Goal: Transaction & Acquisition: Purchase product/service

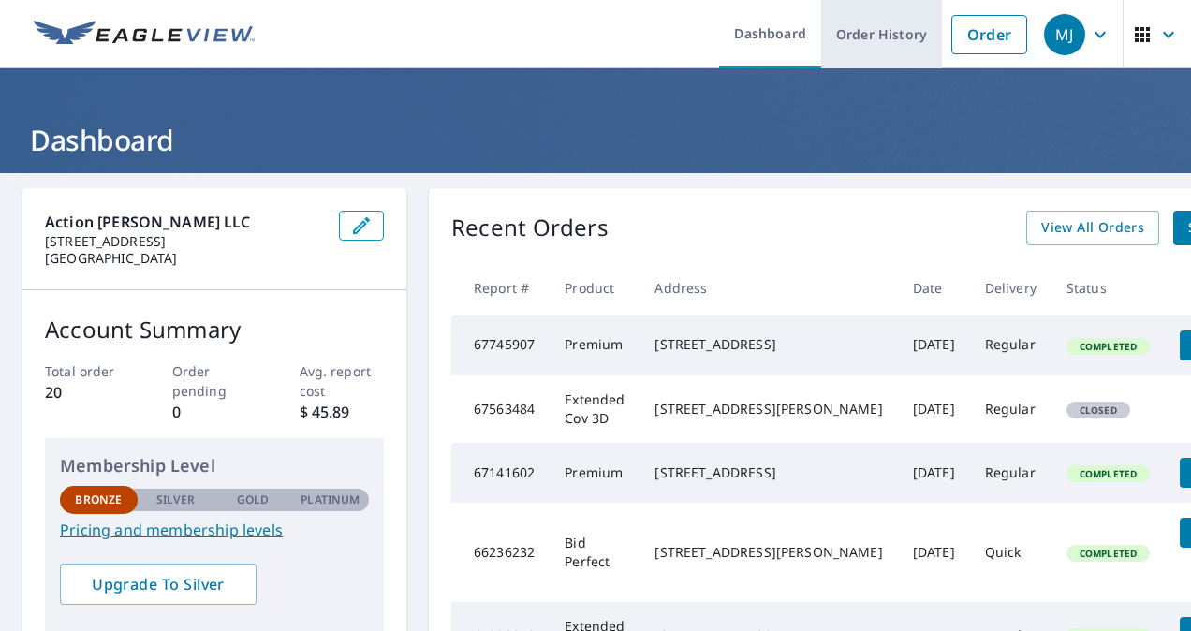
click at [882, 37] on link "Order History" at bounding box center [881, 34] width 121 height 68
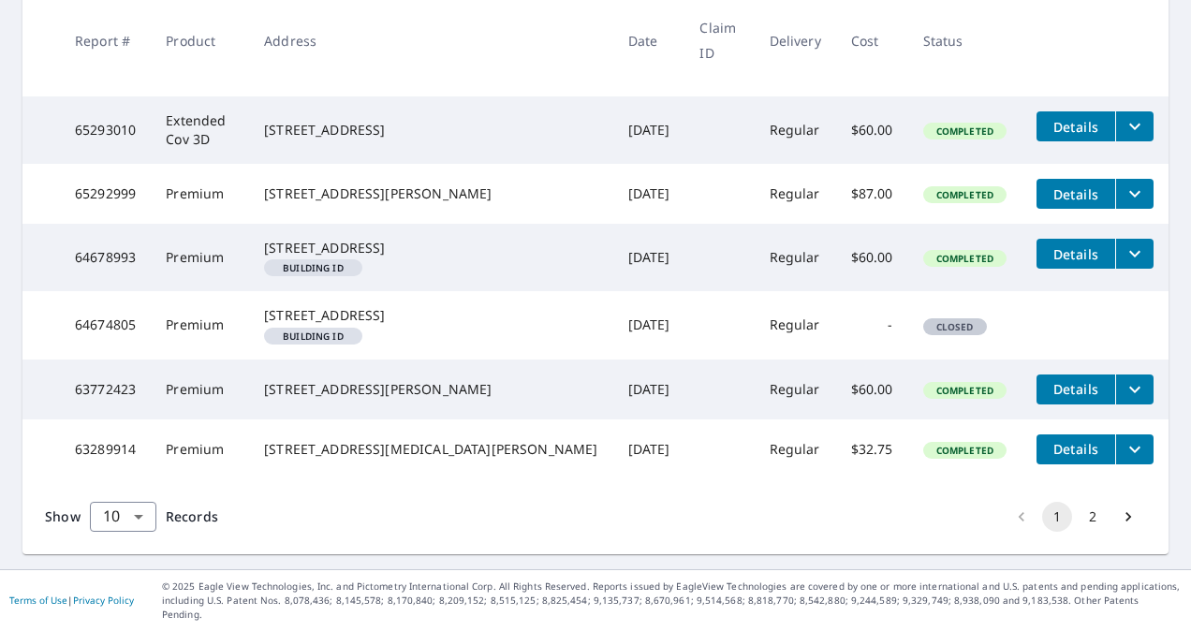
scroll to position [665, 0]
click at [1114, 527] on button "Go to next page" at bounding box center [1129, 517] width 30 height 30
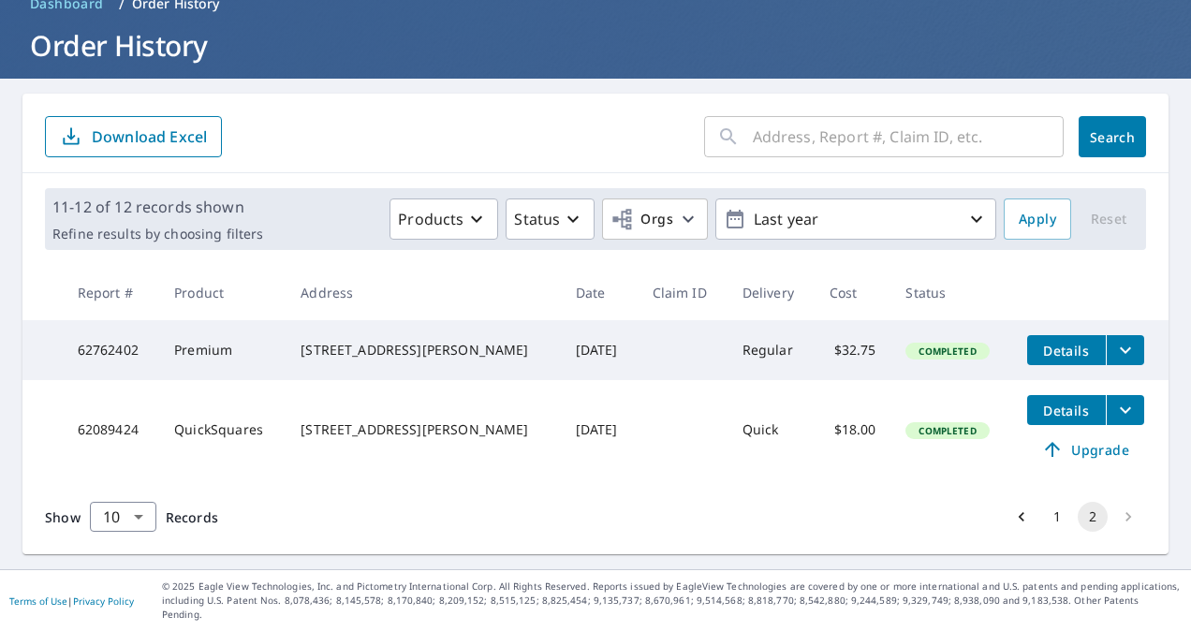
scroll to position [87, 0]
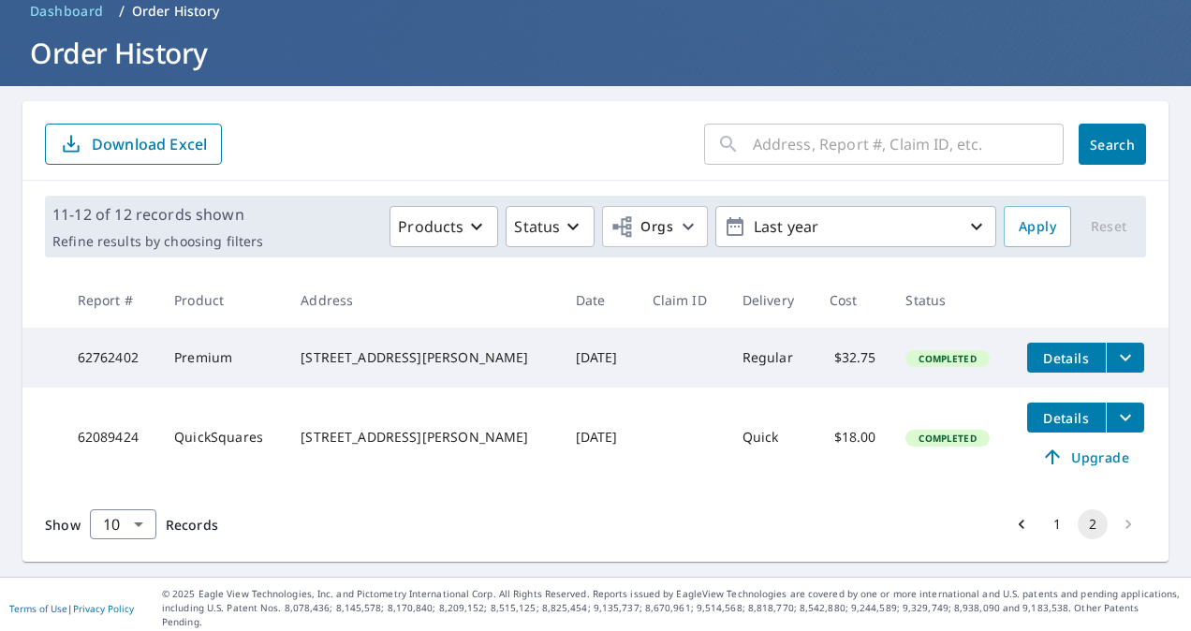
click at [1047, 529] on button "1" at bounding box center [1057, 525] width 30 height 30
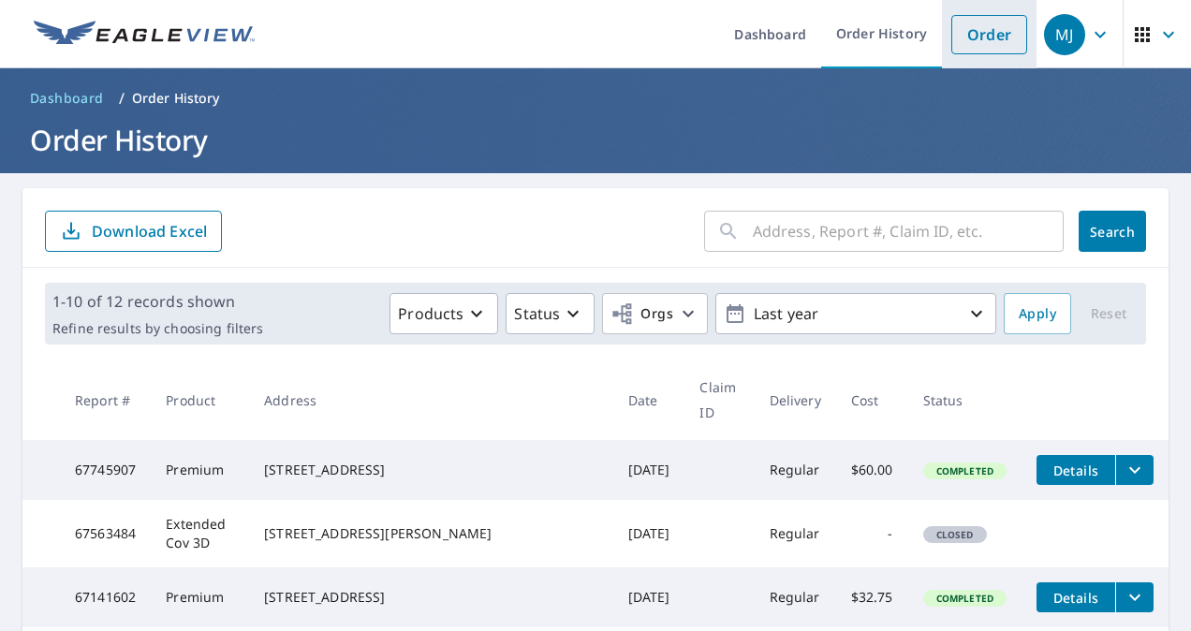
click at [980, 37] on link "Order" at bounding box center [990, 34] width 76 height 39
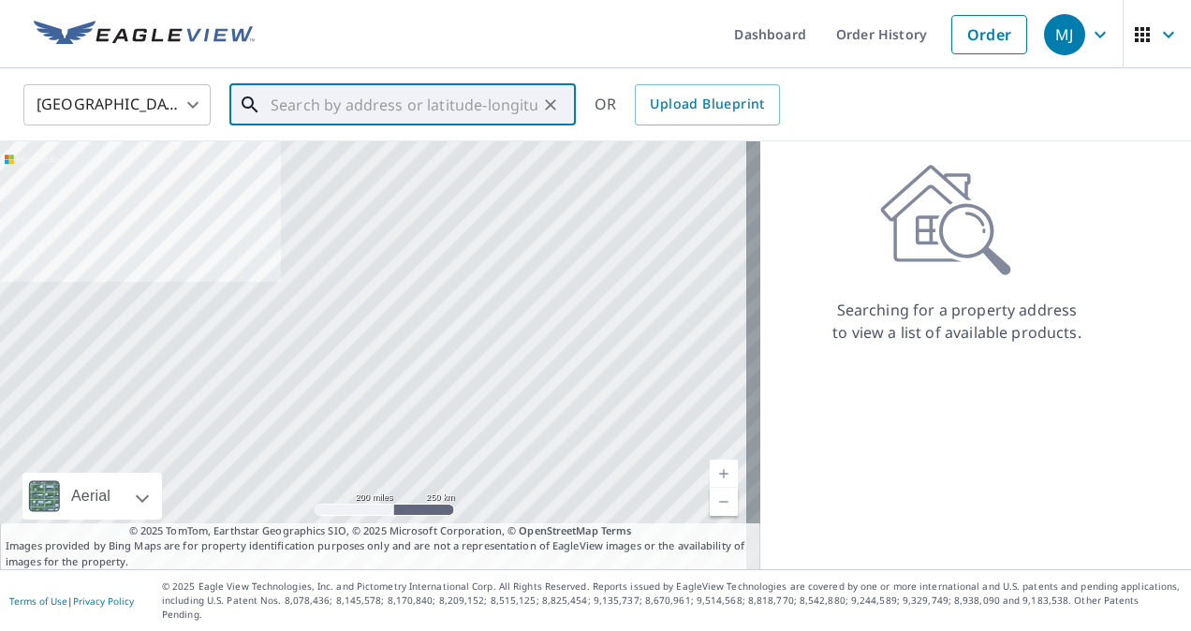
click at [335, 102] on input "text" at bounding box center [404, 105] width 267 height 52
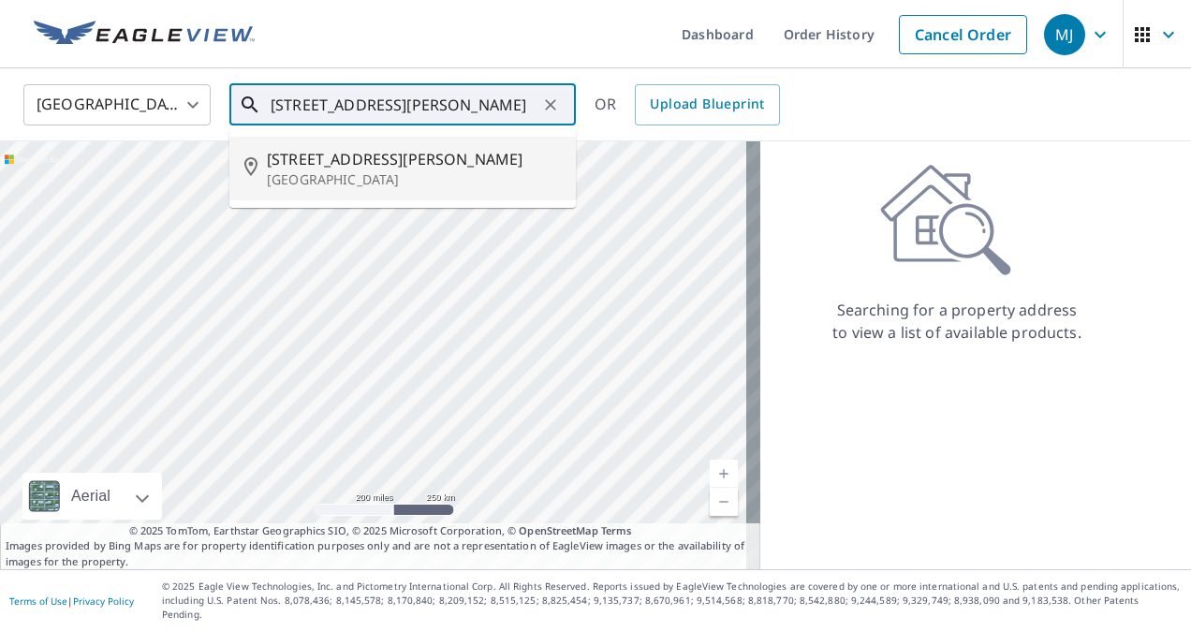
click at [383, 158] on span "[STREET_ADDRESS][PERSON_NAME]" at bounding box center [414, 159] width 294 height 22
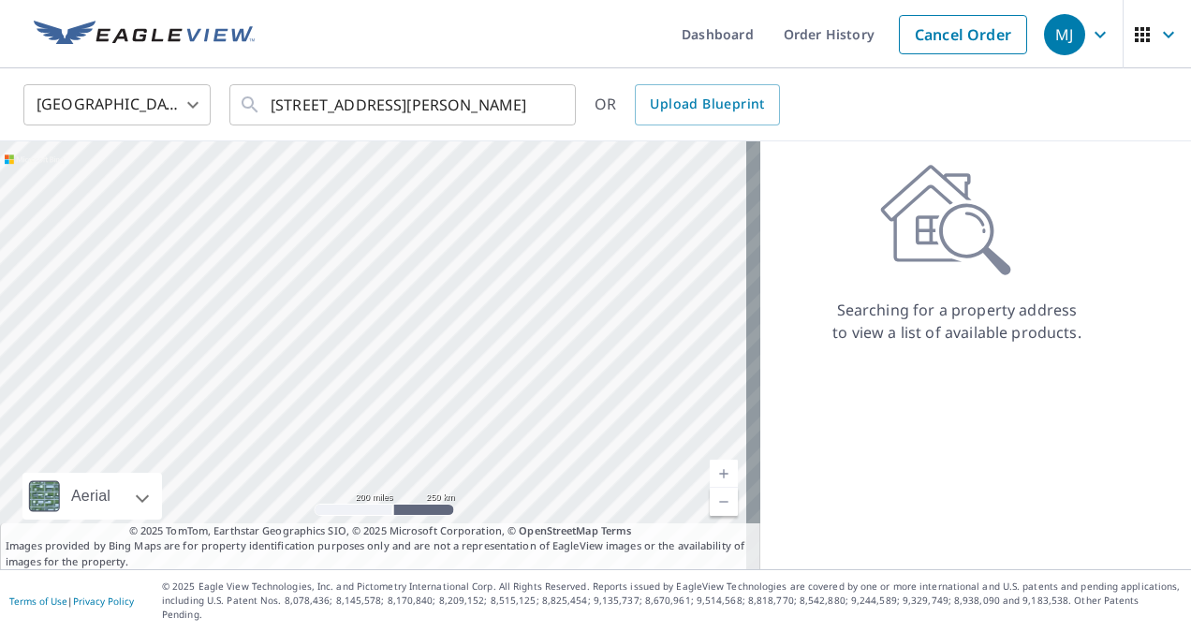
type input "[STREET_ADDRESS][PERSON_NAME]"
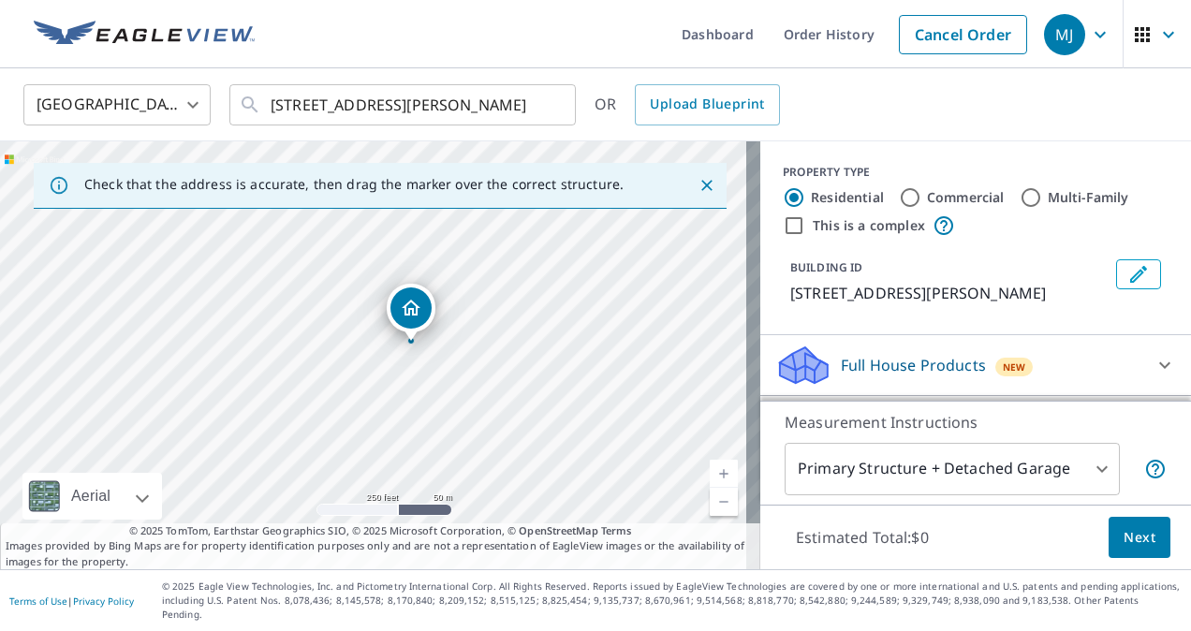
click at [710, 483] on link "Current Level 17, Zoom In" at bounding box center [724, 474] width 28 height 28
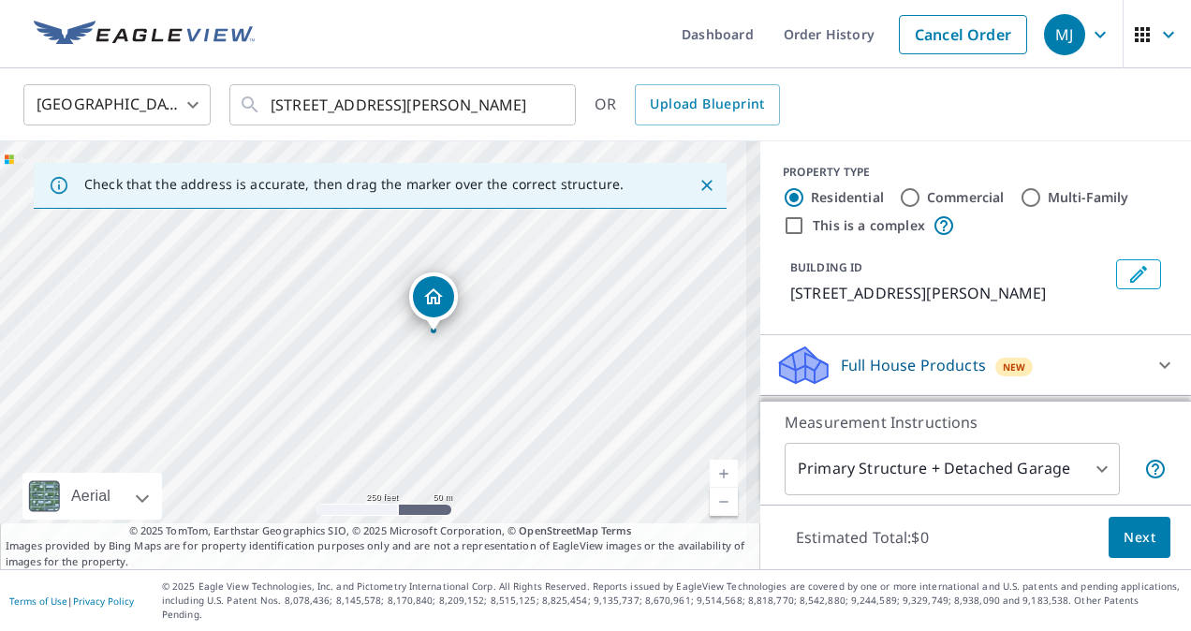
click at [710, 483] on link "Current Level 17, Zoom In" at bounding box center [724, 474] width 28 height 28
click at [710, 483] on link "Current Level 18, Zoom In" at bounding box center [724, 474] width 28 height 28
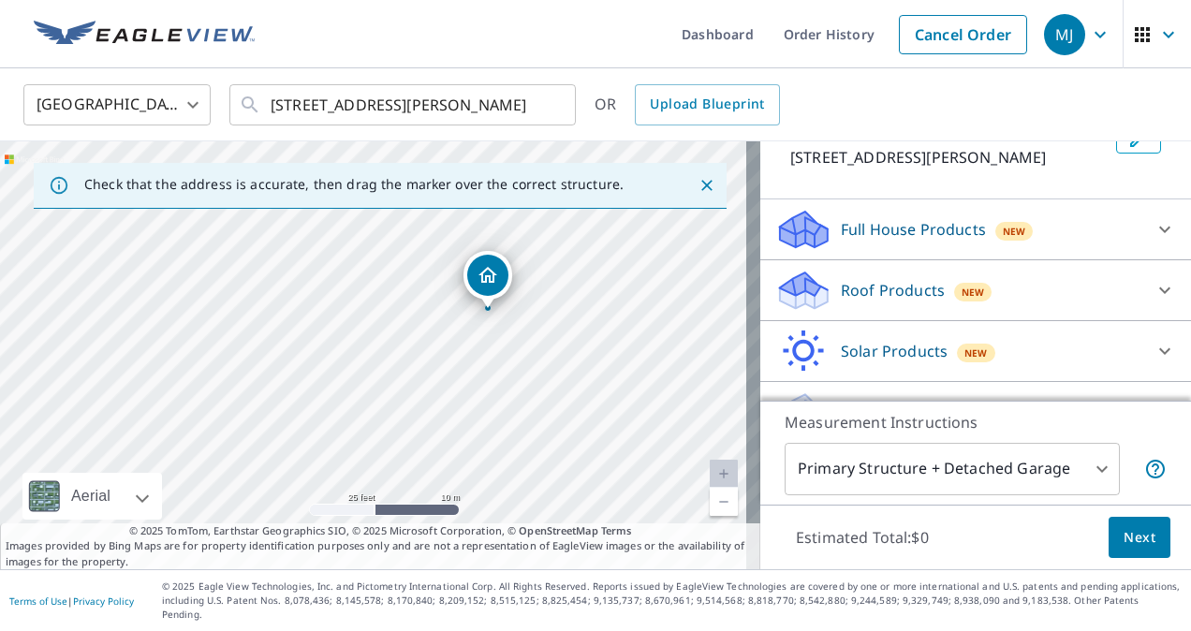
scroll to position [135, 0]
click at [1086, 487] on body "MJ MJ Dashboard Order History Cancel Order MJ [GEOGRAPHIC_DATA] [GEOGRAPHIC_DAT…" at bounding box center [595, 315] width 1191 height 631
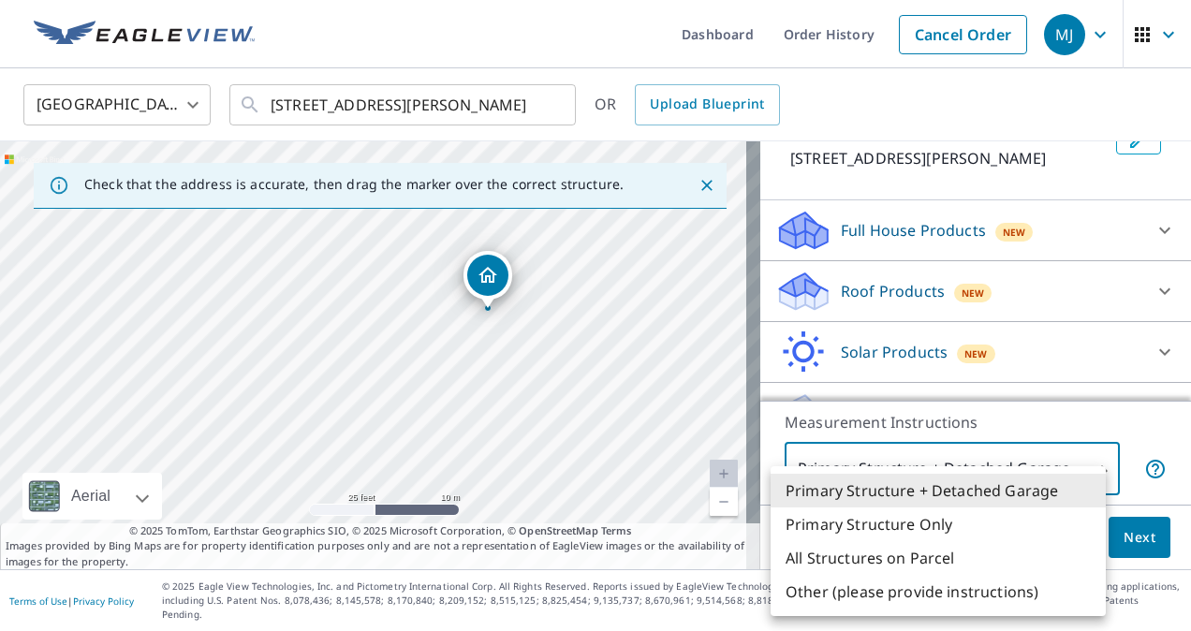
click at [985, 534] on li "Primary Structure Only" at bounding box center [938, 525] width 335 height 34
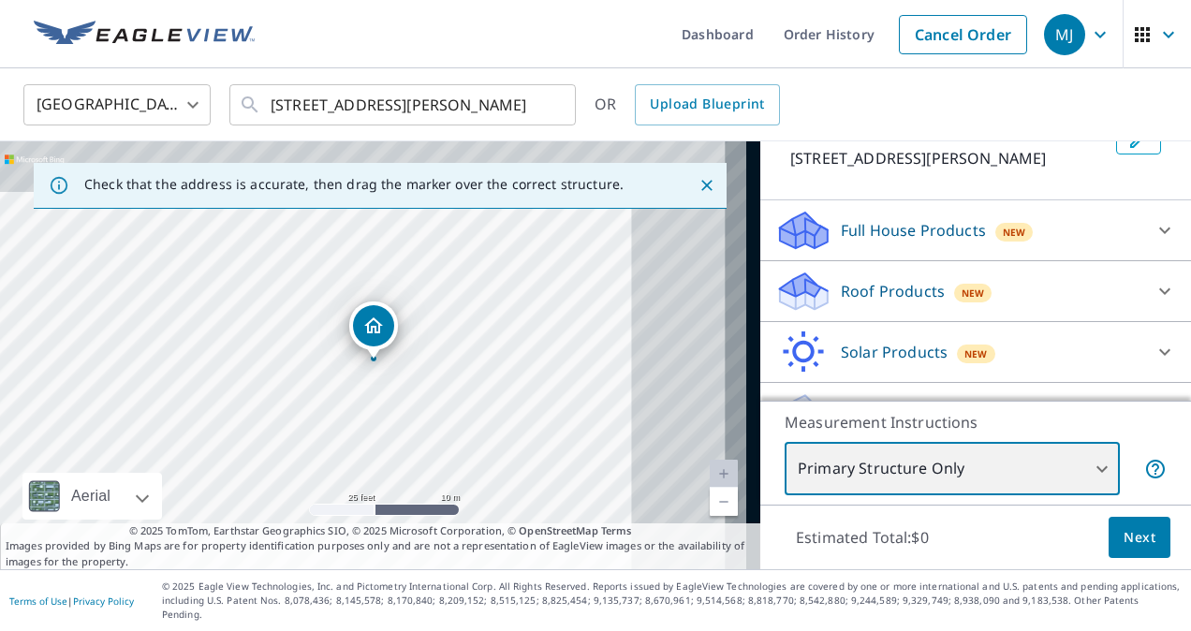
type input "2"
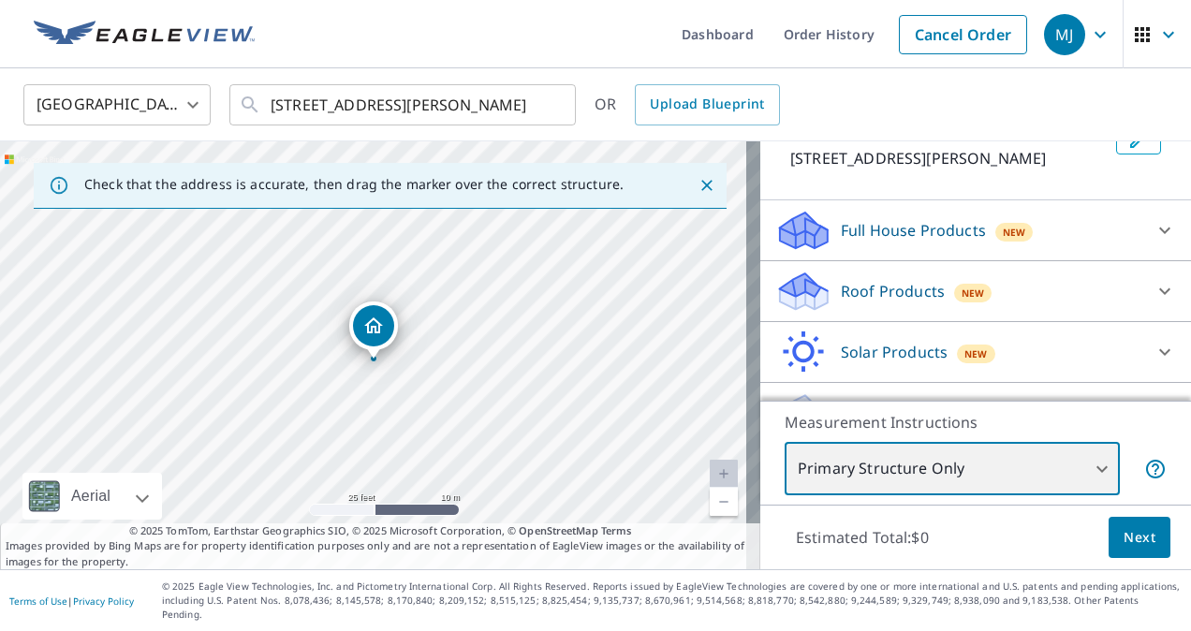
scroll to position [161, 0]
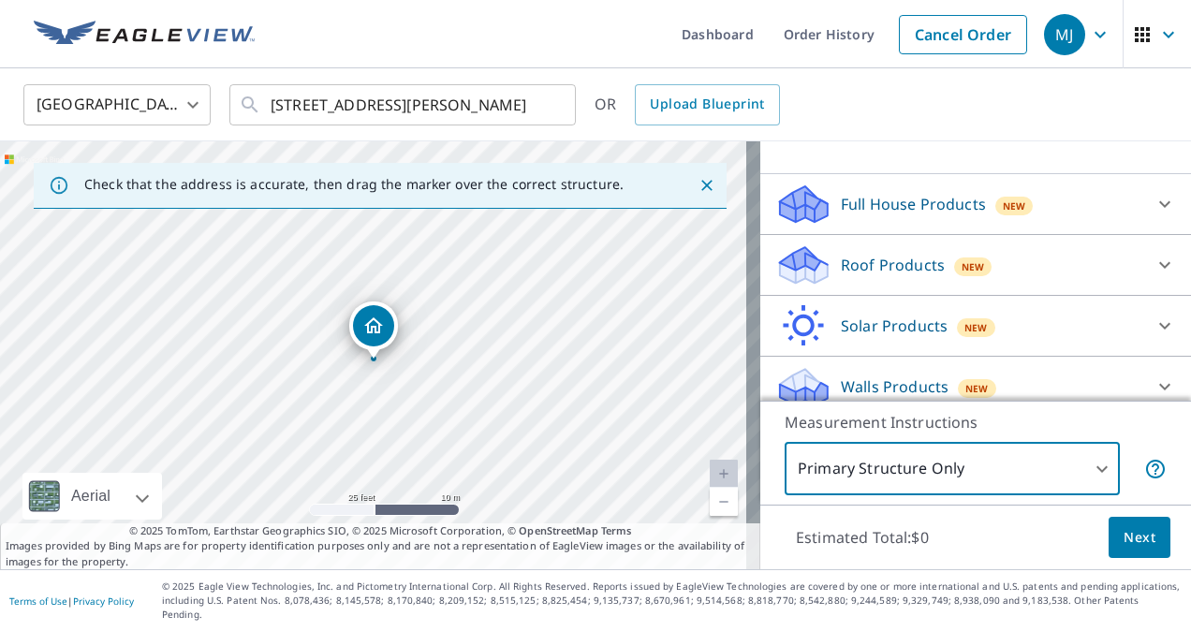
click at [907, 270] on p "Roof Products" at bounding box center [893, 265] width 104 height 22
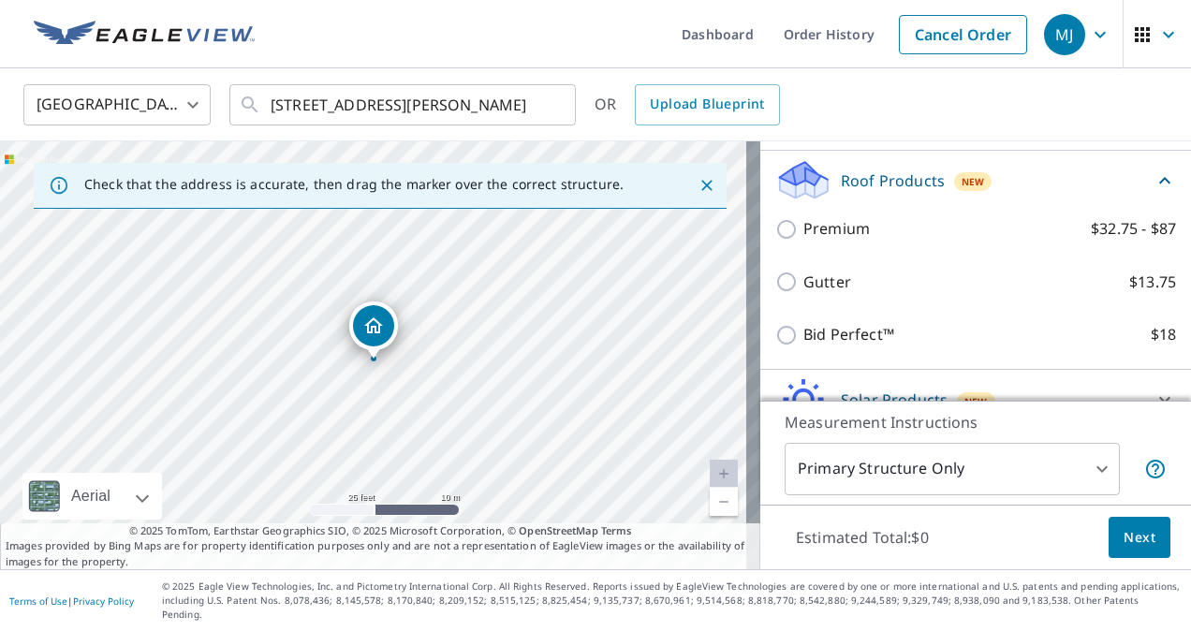
scroll to position [266, 0]
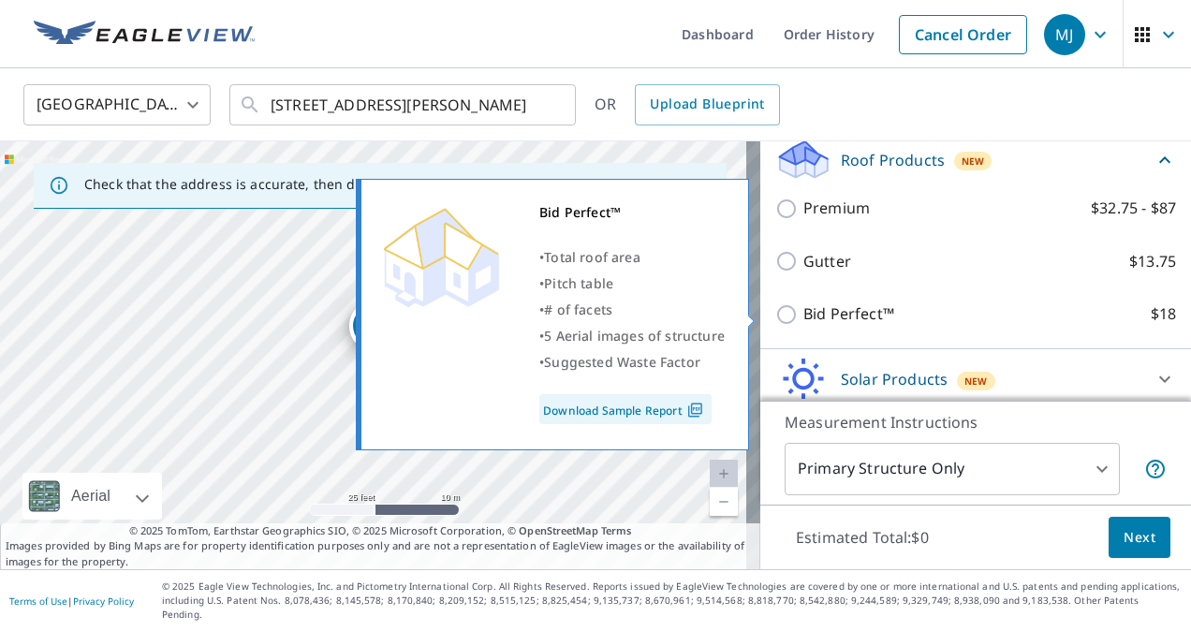
click at [983, 311] on label "Bid Perfect™ $18" at bounding box center [990, 314] width 373 height 23
click at [804, 311] on input "Bid Perfect™ $18" at bounding box center [790, 314] width 28 height 22
checkbox input "true"
type input "1"
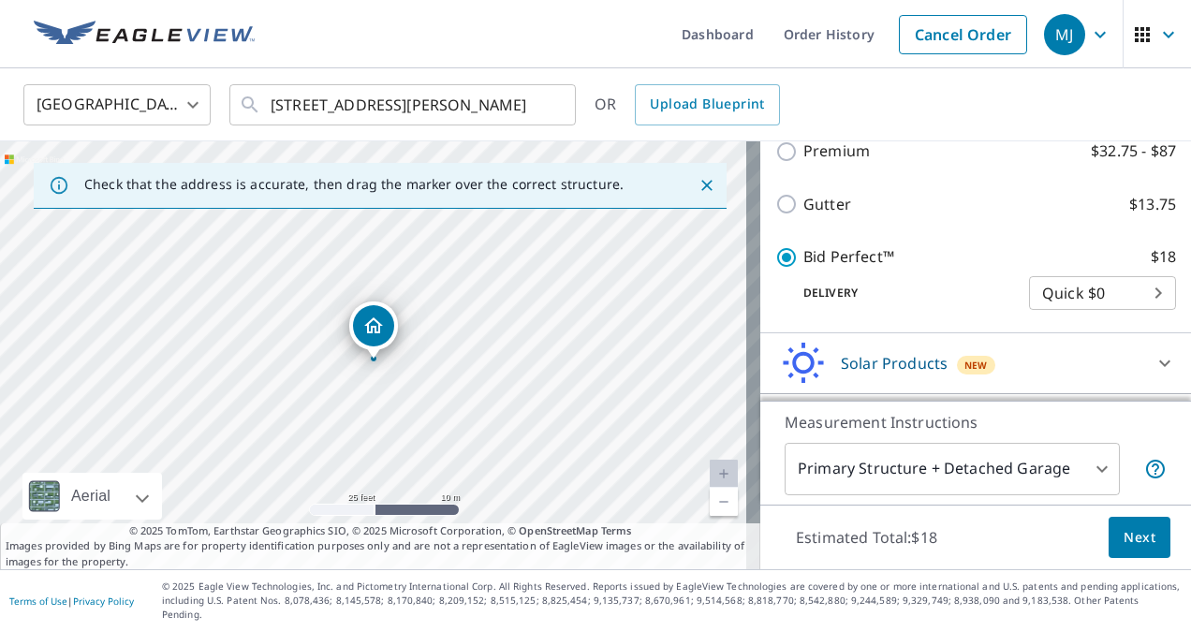
scroll to position [392, 0]
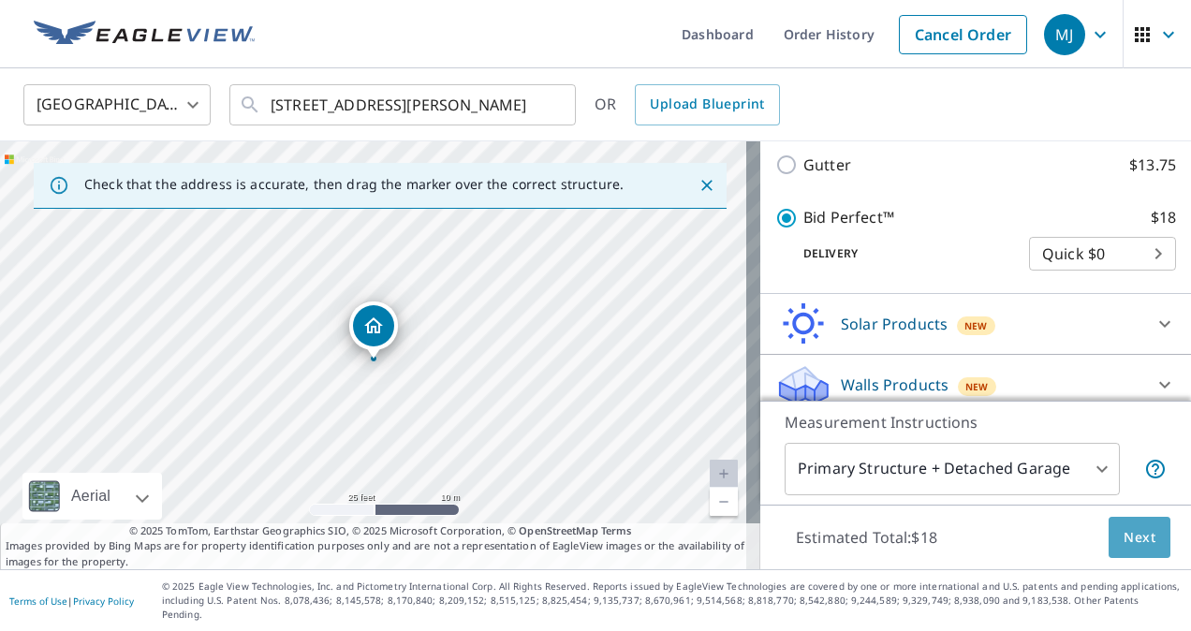
click at [1124, 550] on span "Next" at bounding box center [1140, 537] width 32 height 23
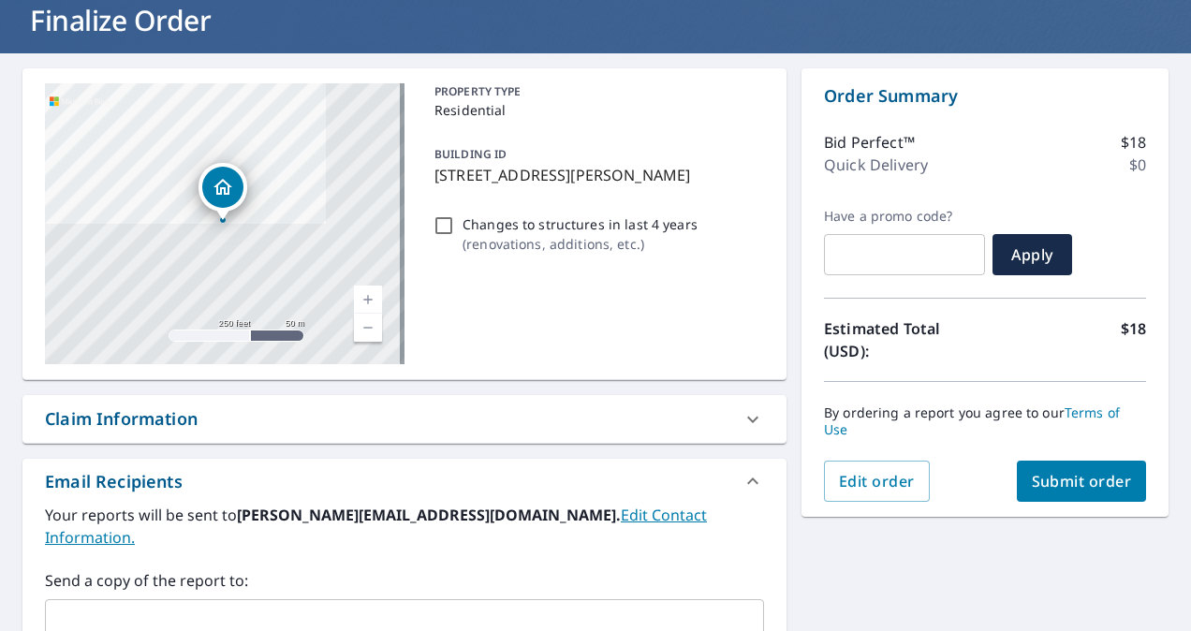
scroll to position [128, 0]
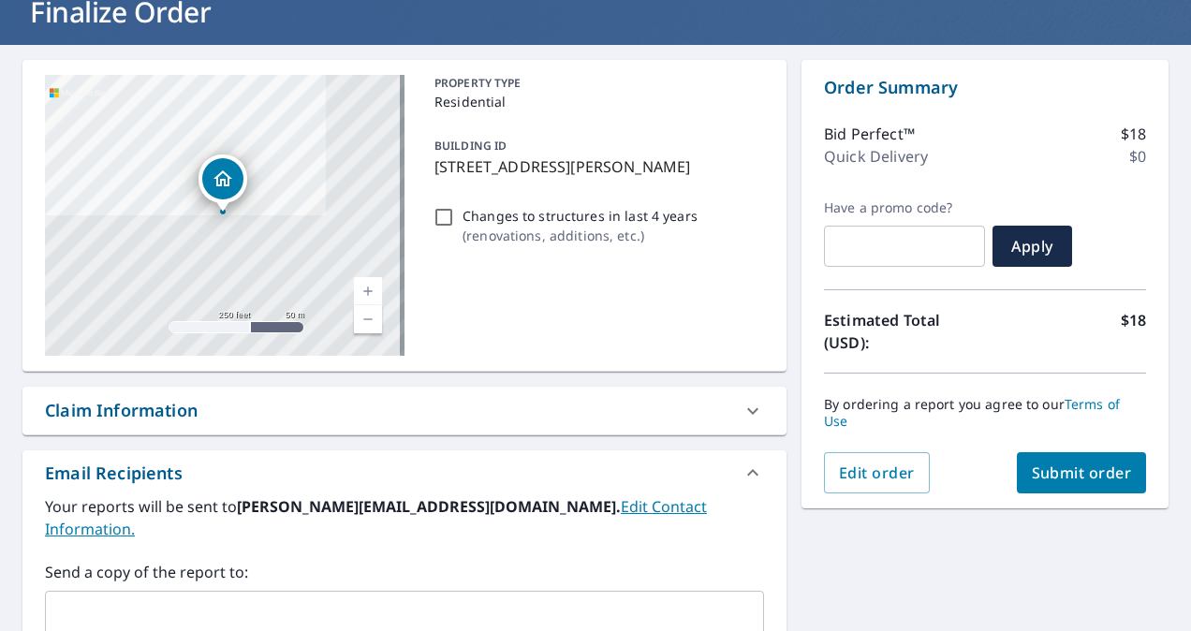
click at [742, 412] on icon at bounding box center [753, 411] width 22 height 22
checkbox input "true"
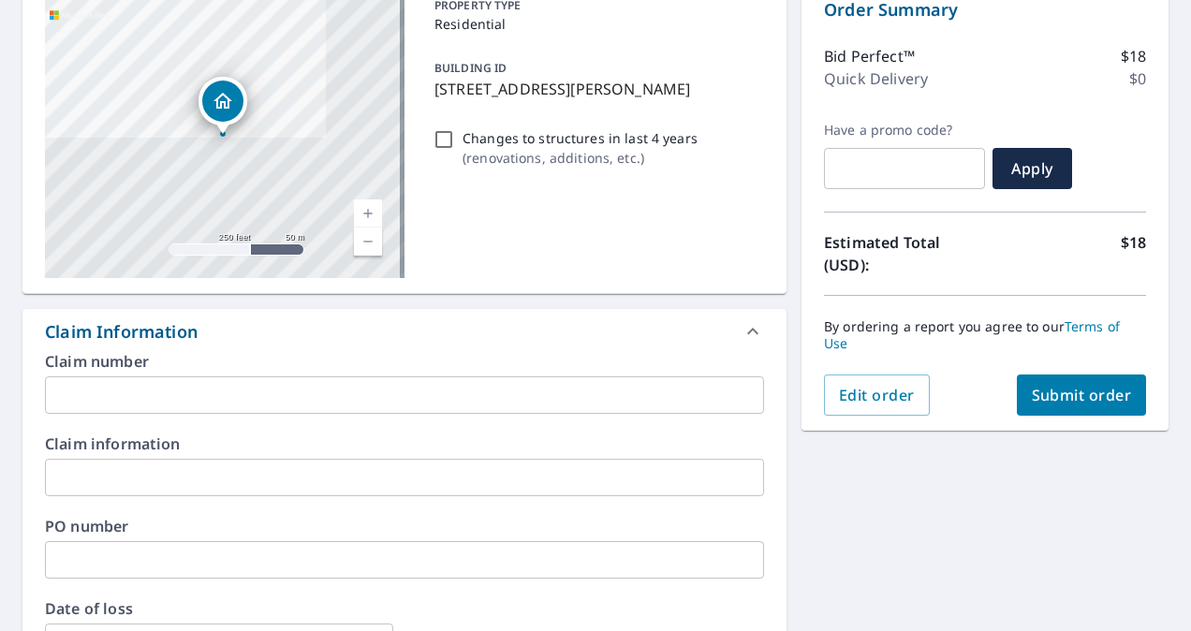
scroll to position [140, 0]
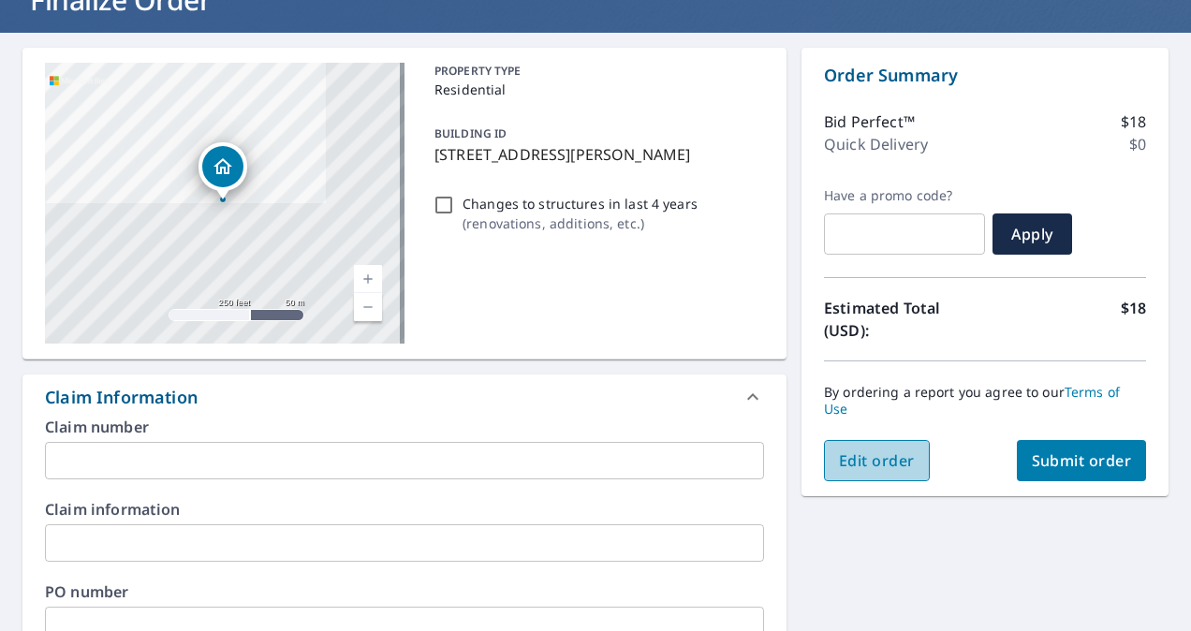
click at [865, 460] on span "Edit order" at bounding box center [877, 461] width 76 height 21
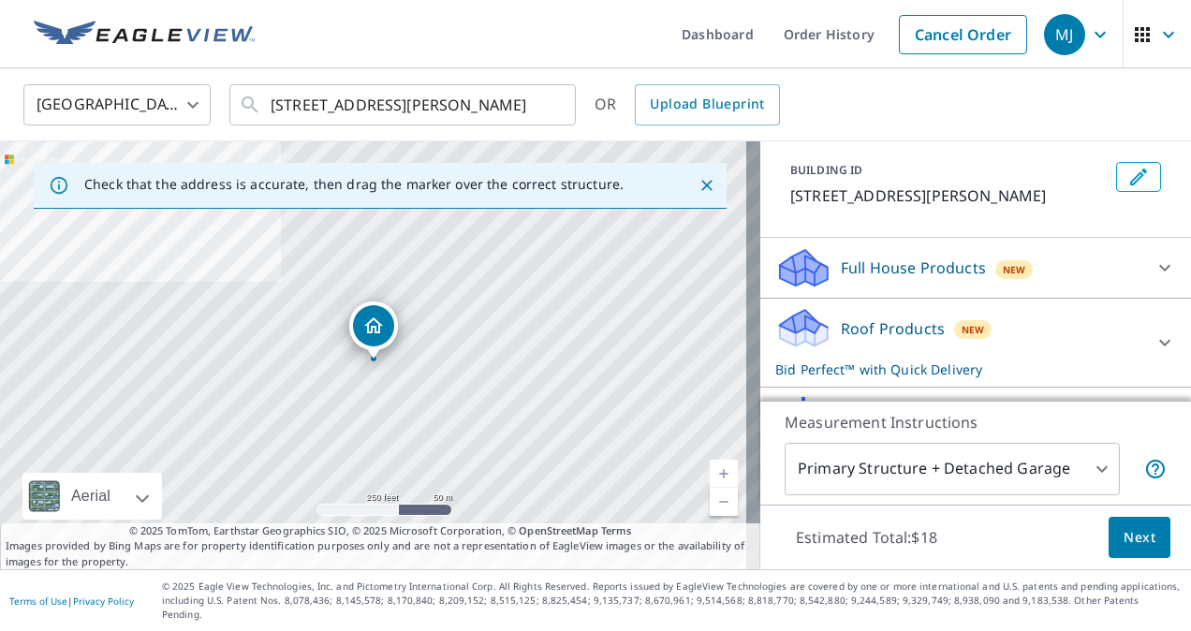
scroll to position [189, 0]
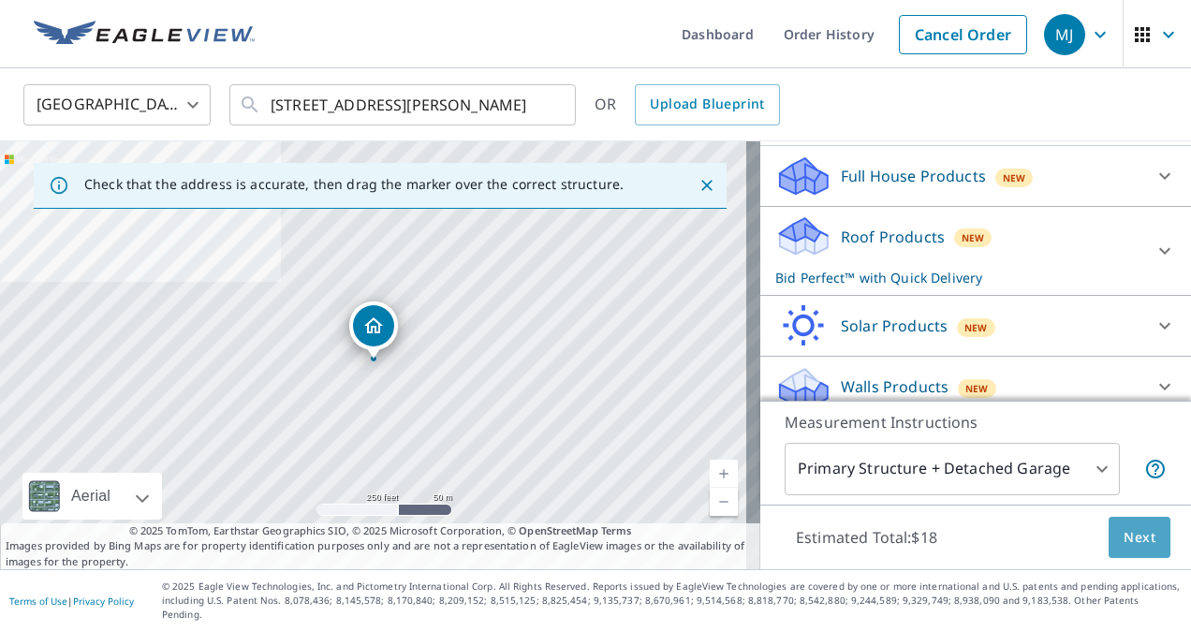
click at [1124, 550] on span "Next" at bounding box center [1140, 537] width 32 height 23
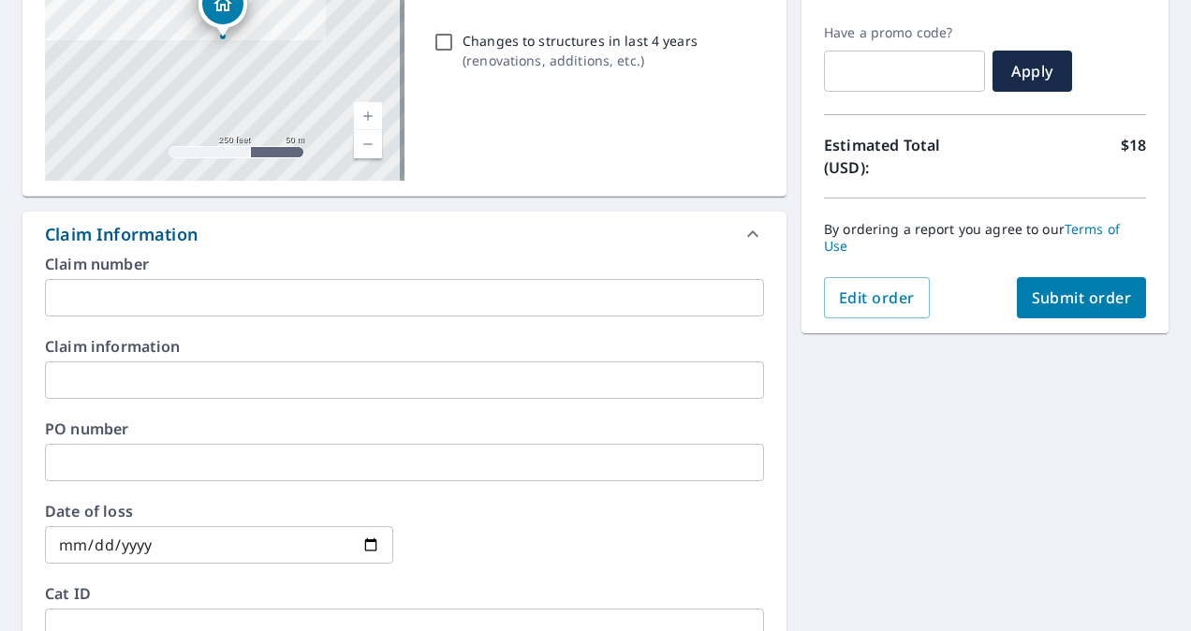
scroll to position [306, 0]
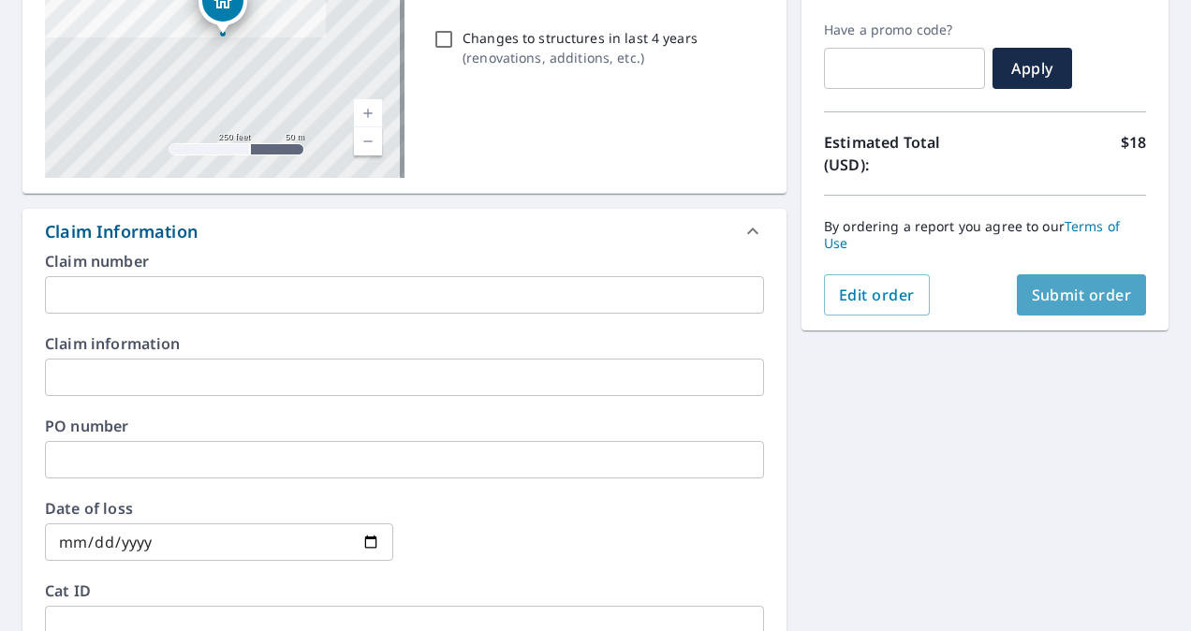
click at [1057, 293] on span "Submit order" at bounding box center [1082, 295] width 100 height 21
checkbox input "true"
